Goal: Information Seeking & Learning: Learn about a topic

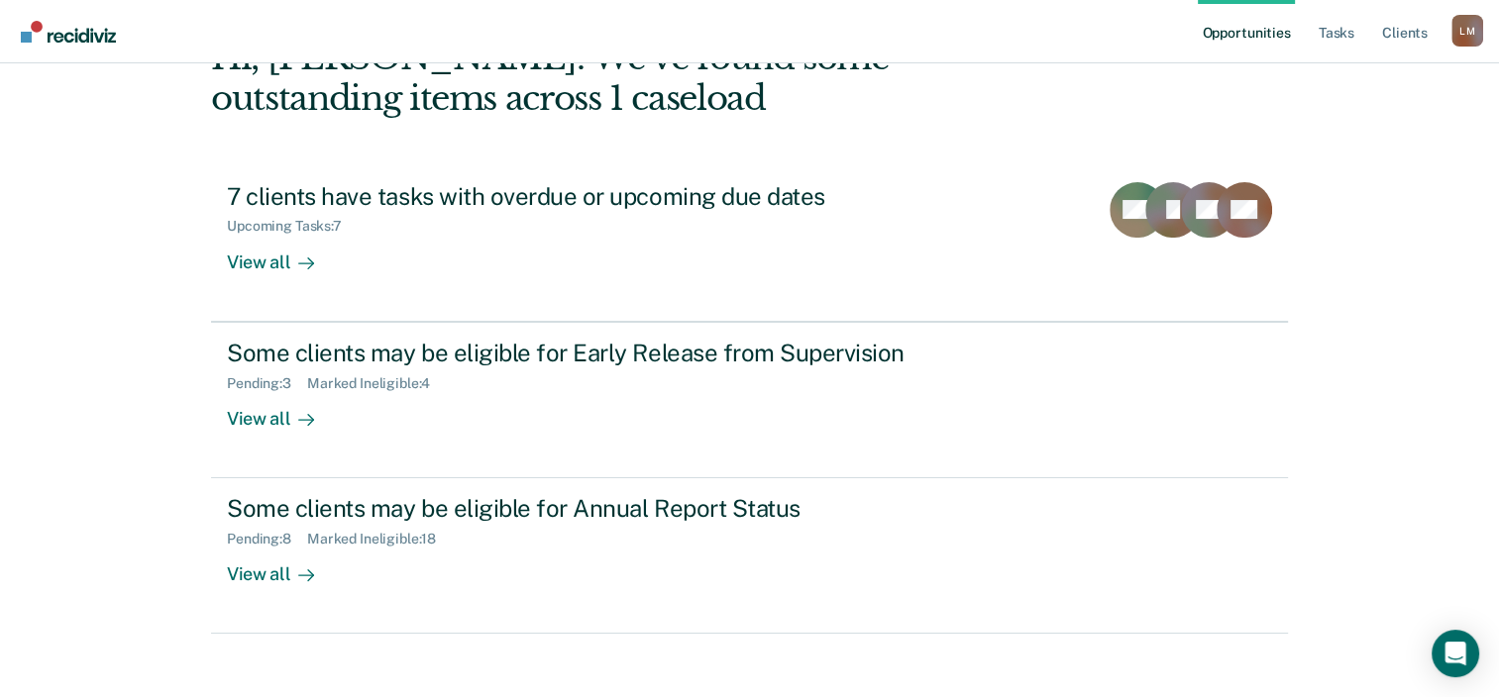
scroll to position [144, 0]
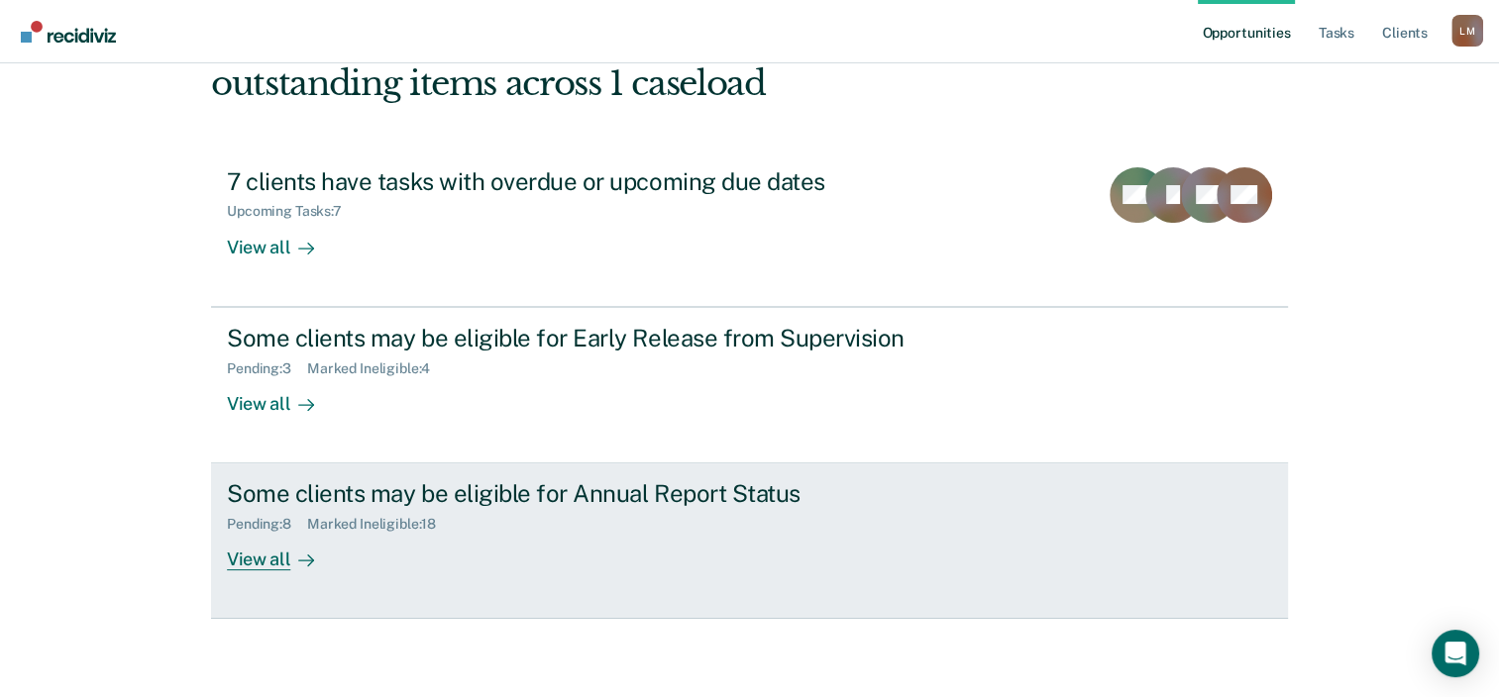
click at [398, 519] on div "Marked Ineligible : 18" at bounding box center [379, 524] width 145 height 17
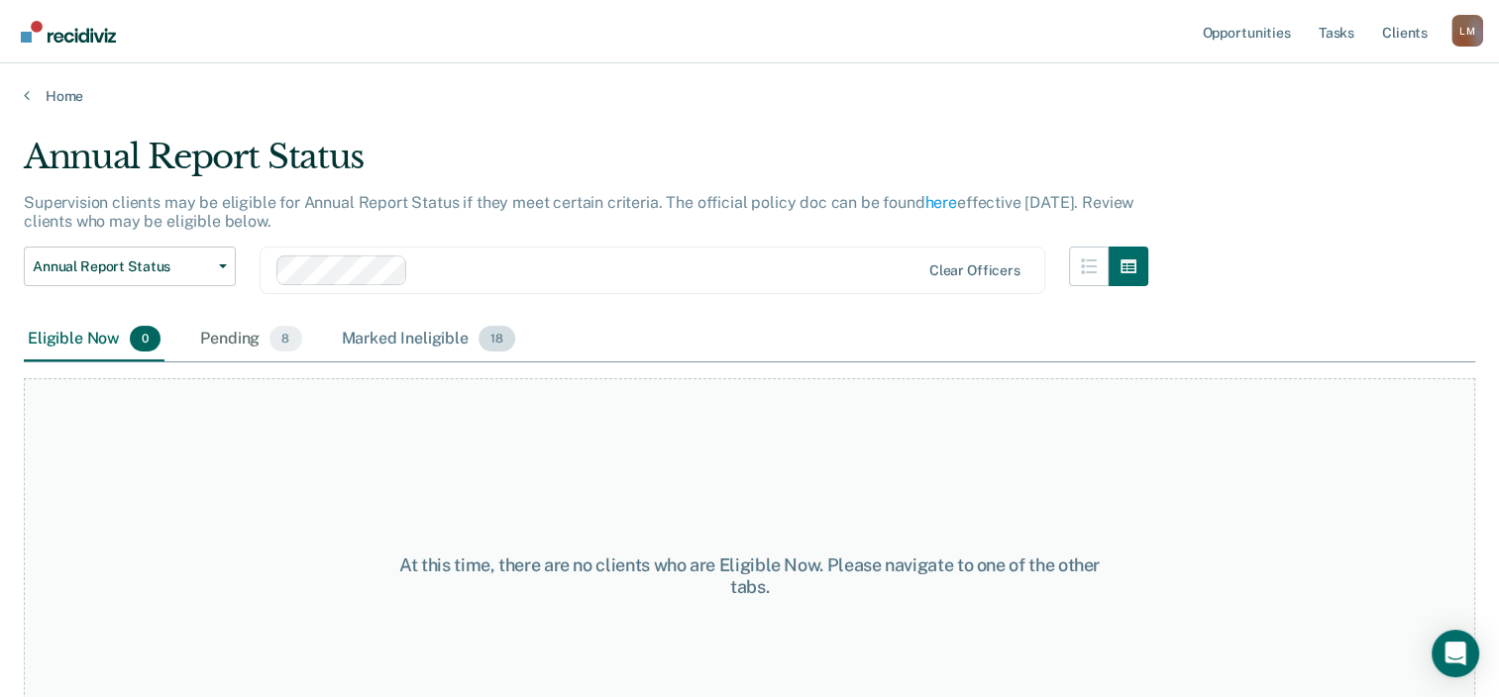
click at [412, 332] on div "Marked Ineligible 18" at bounding box center [428, 340] width 181 height 44
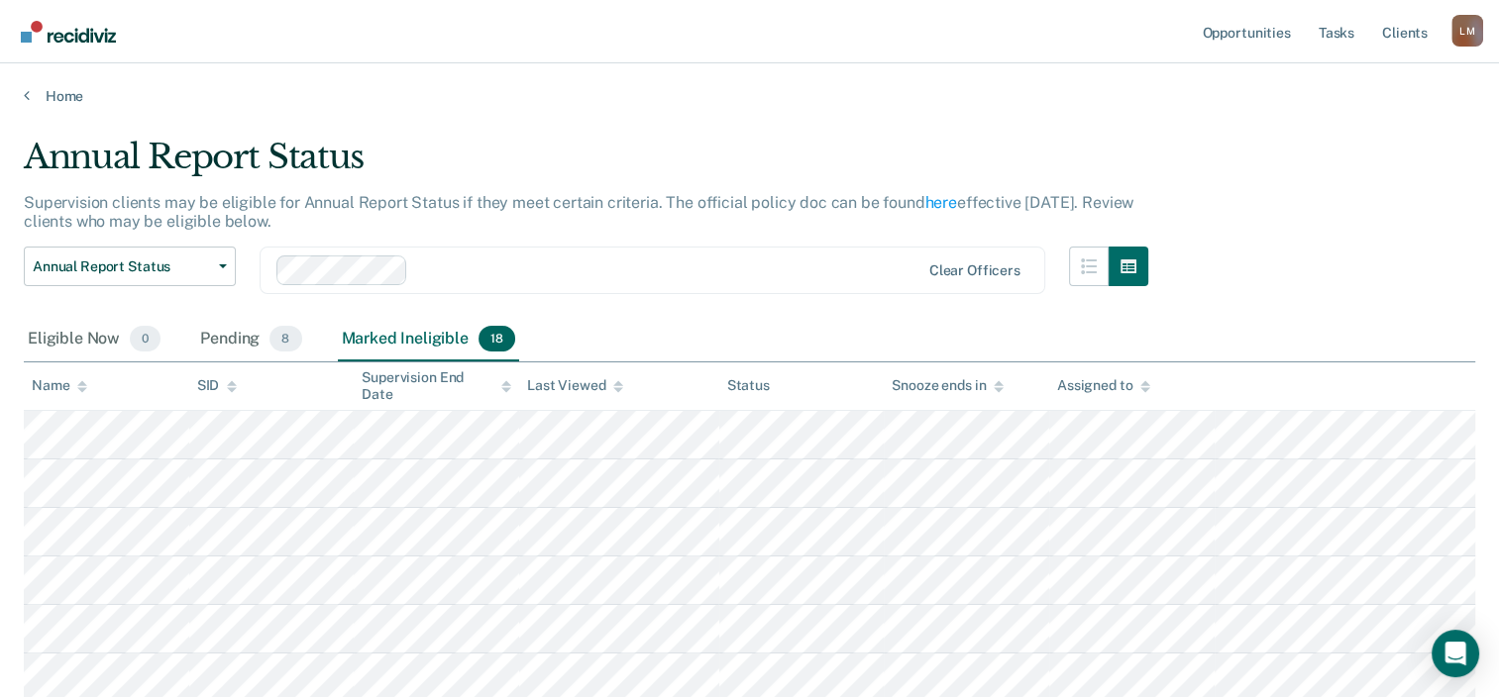
scroll to position [144, 0]
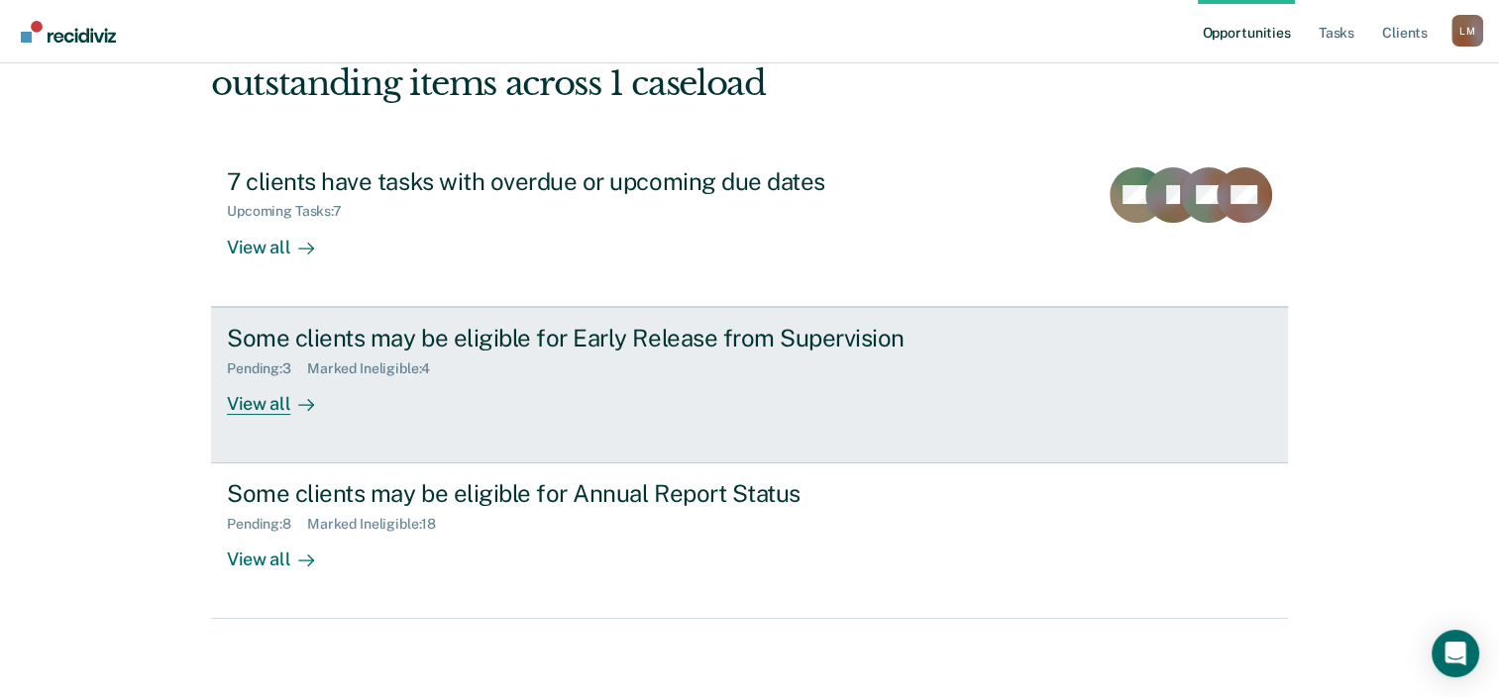
click at [432, 330] on div "Some clients may be eligible for Early Release from Supervision" at bounding box center [574, 338] width 695 height 29
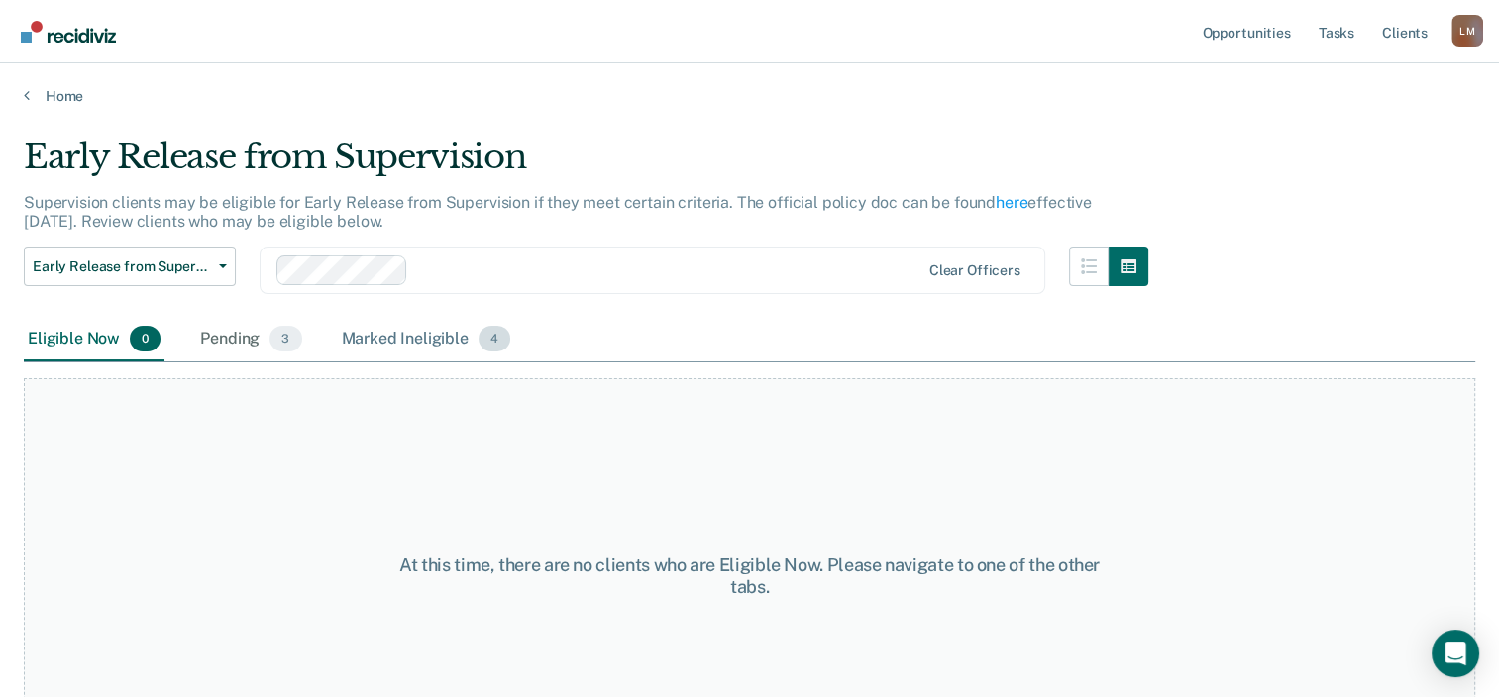
click at [428, 339] on div "Marked Ineligible 4" at bounding box center [426, 340] width 177 height 44
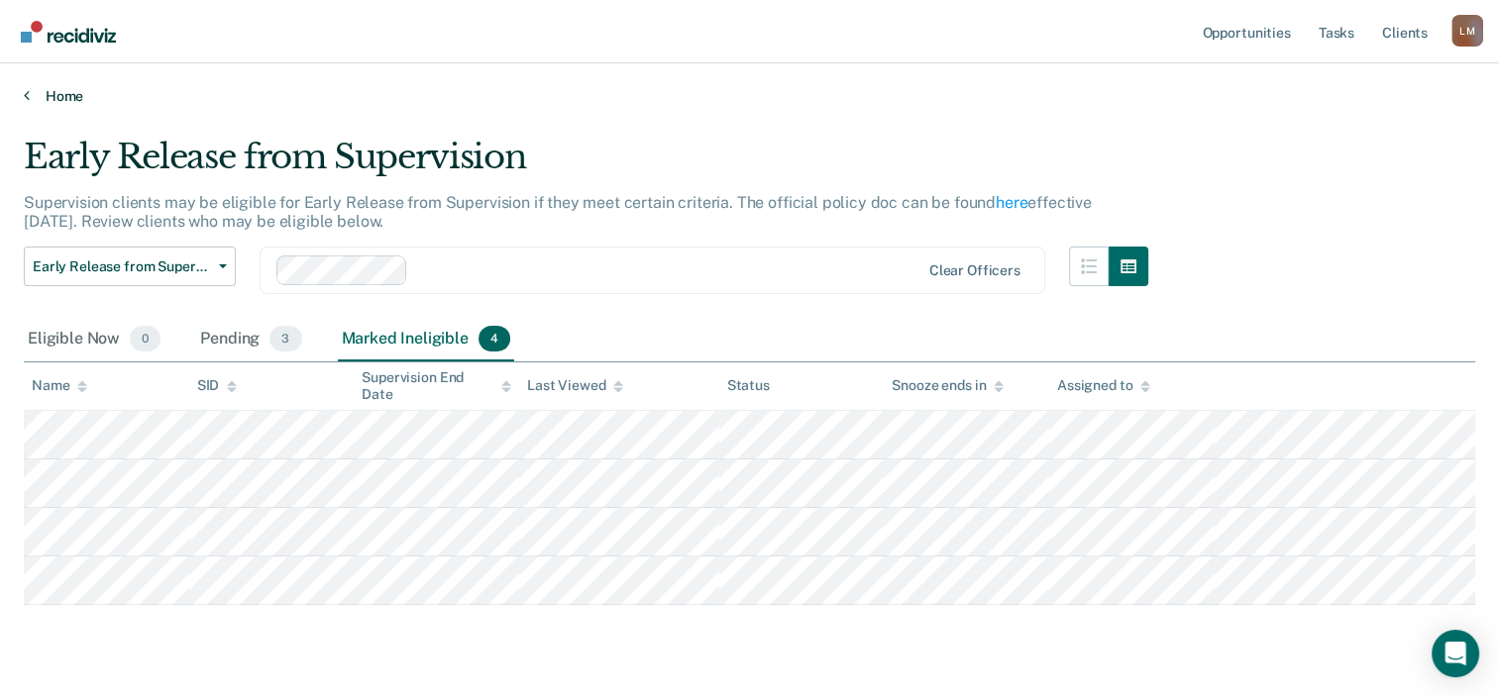
drag, startPoint x: 601, startPoint y: 102, endPoint x: 539, endPoint y: 100, distance: 62.4
click at [539, 100] on link "Home" at bounding box center [749, 96] width 1451 height 18
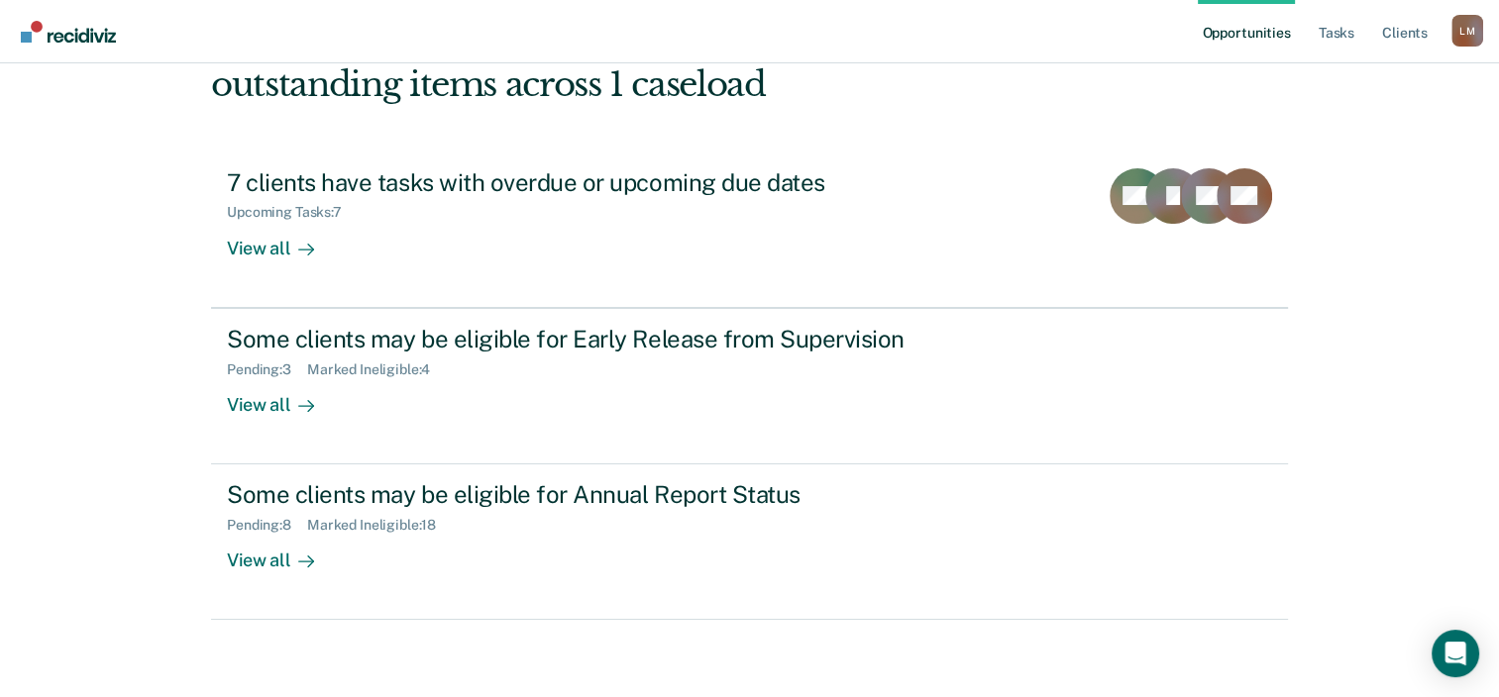
scroll to position [144, 0]
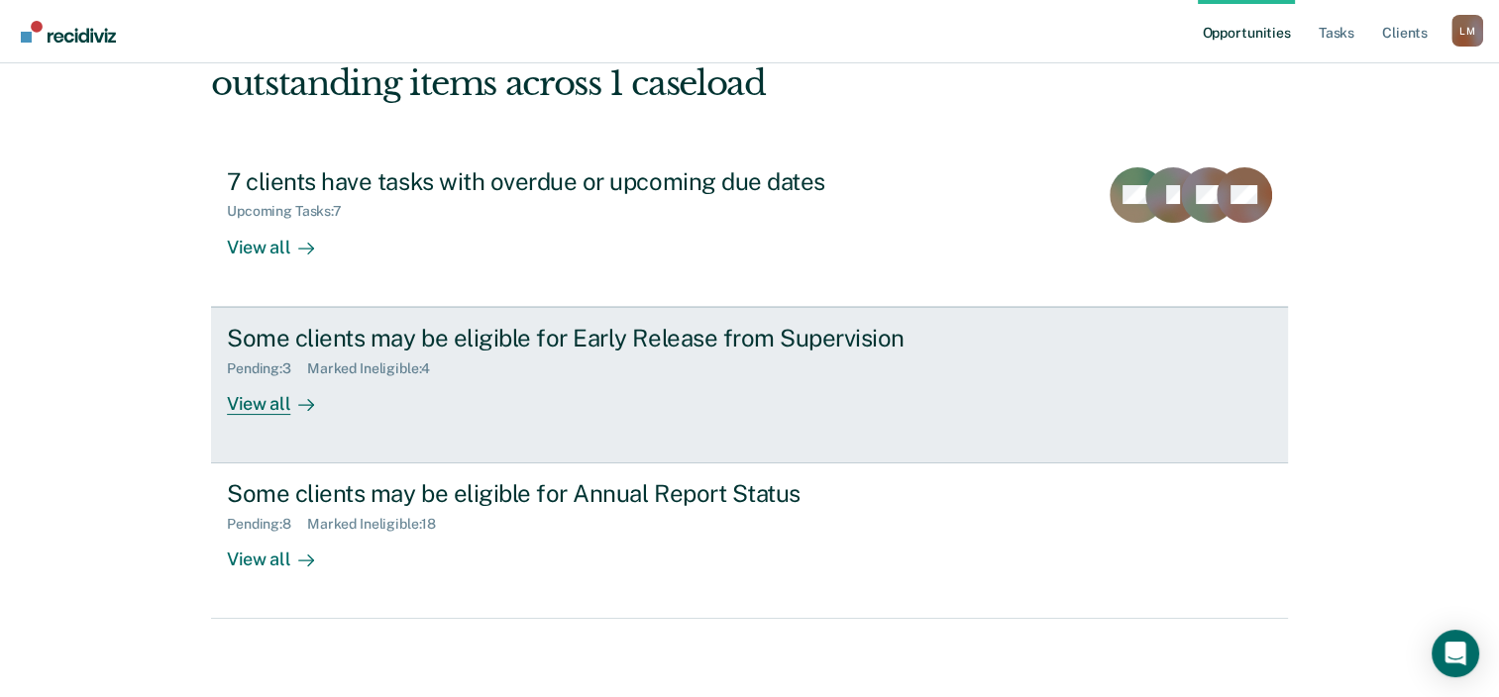
click at [252, 396] on div "View all" at bounding box center [282, 395] width 111 height 39
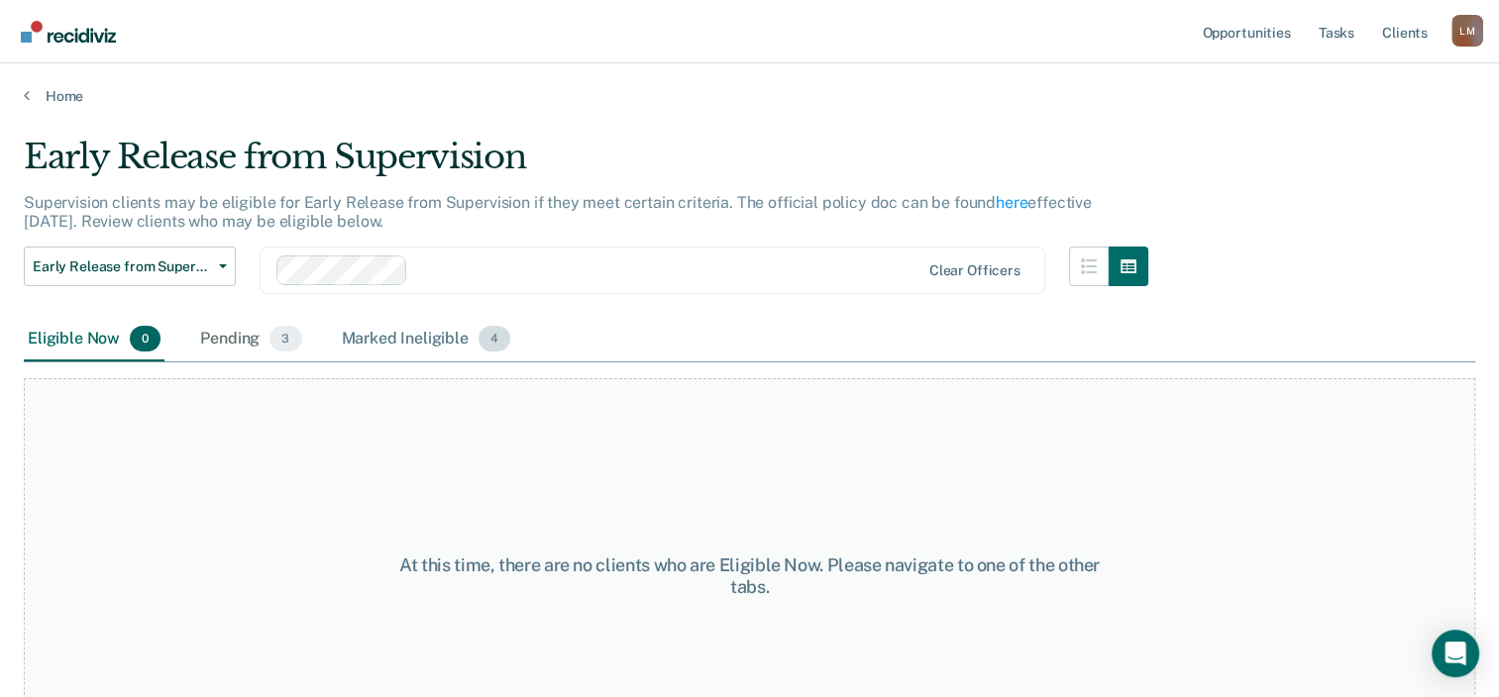
click at [432, 341] on div "Marked Ineligible 4" at bounding box center [426, 340] width 177 height 44
